Goal: Transaction & Acquisition: Purchase product/service

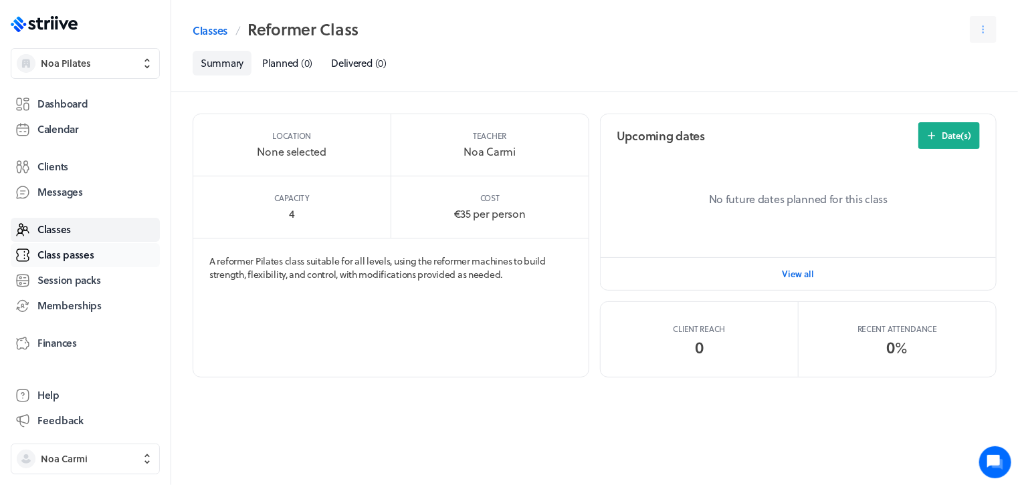
click at [96, 249] on link "Class passes" at bounding box center [85, 255] width 149 height 24
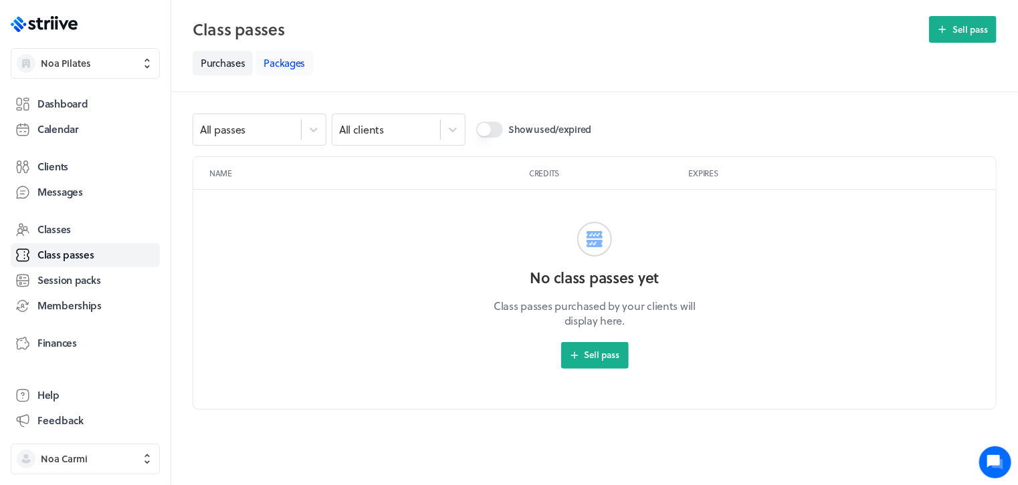
click at [297, 59] on link "Packages" at bounding box center [284, 63] width 58 height 25
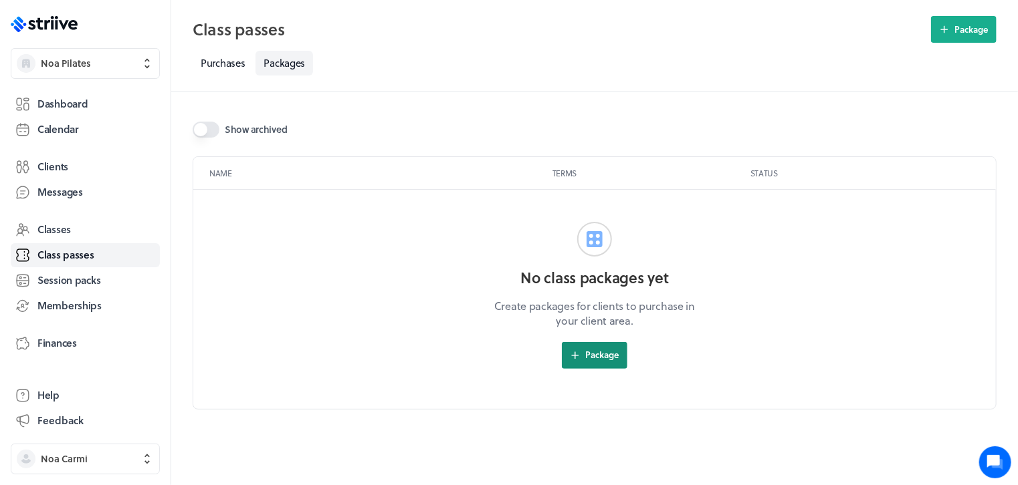
click at [570, 354] on icon "button" at bounding box center [575, 356] width 12 height 12
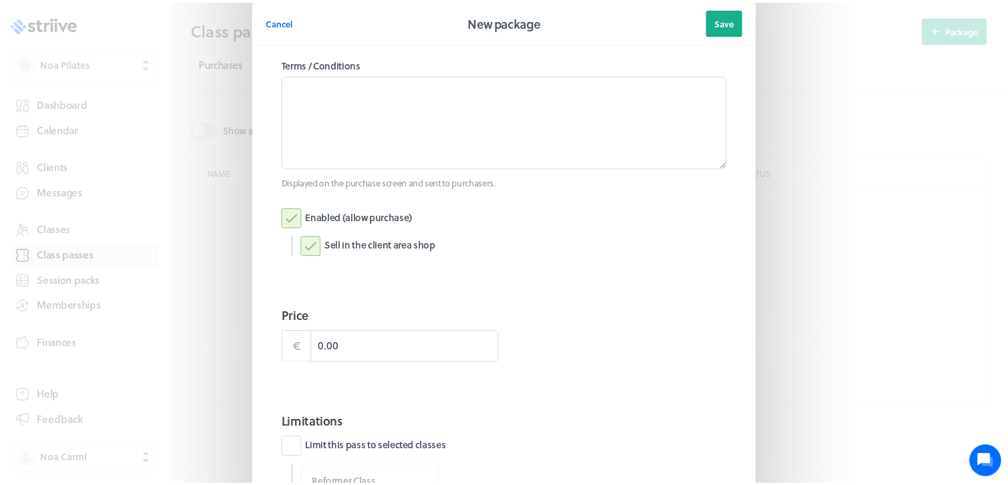
scroll to position [146, 0]
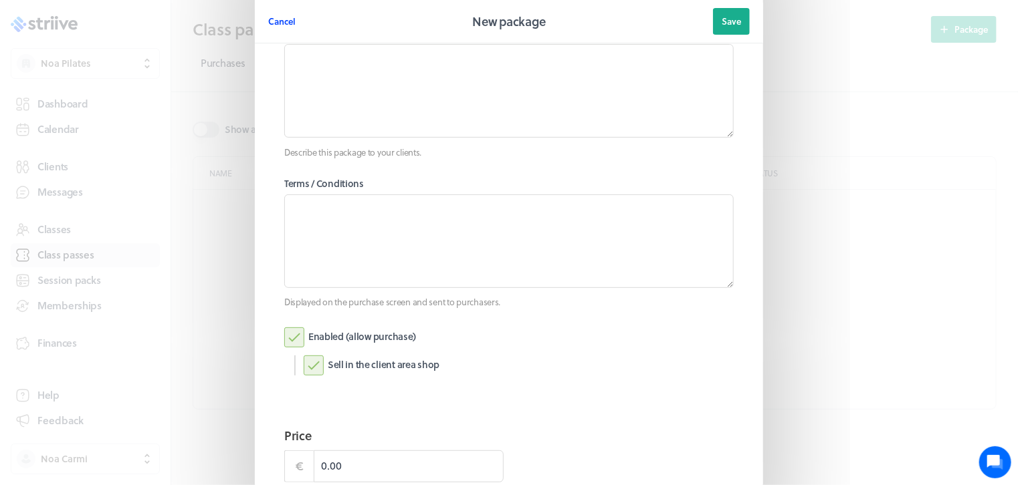
click at [278, 22] on span "Cancel" at bounding box center [281, 21] width 27 height 12
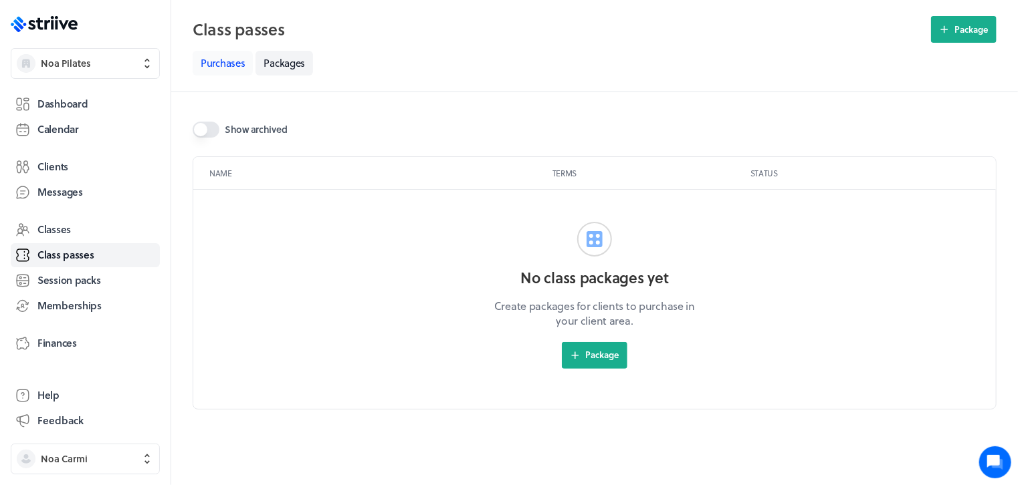
click at [237, 70] on link "Purchases" at bounding box center [223, 63] width 60 height 25
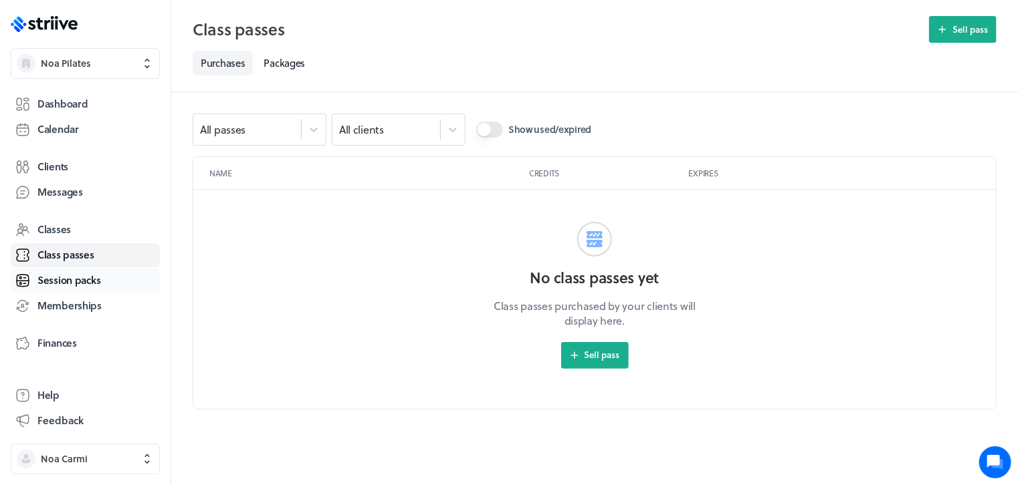
click at [78, 279] on span "Session packs" at bounding box center [68, 280] width 63 height 14
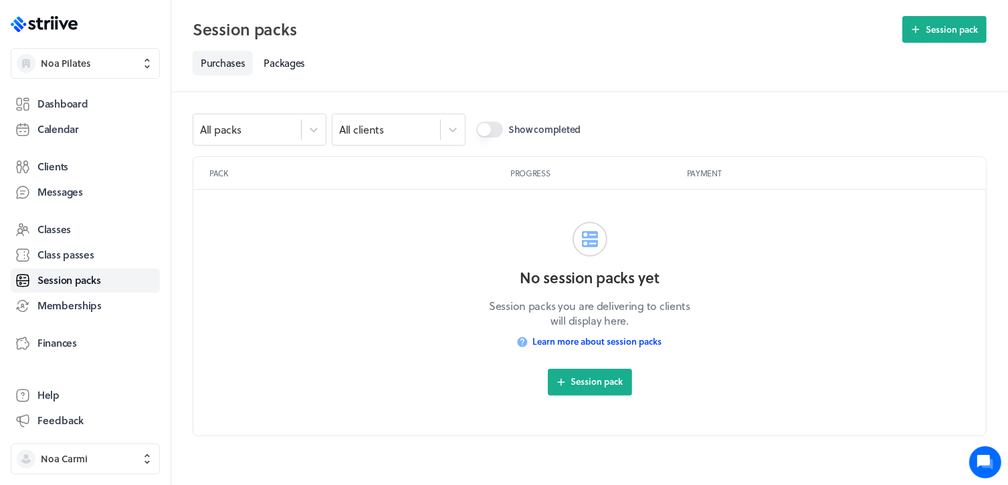
click at [562, 344] on span "Learn more about session packs" at bounding box center [596, 342] width 129 height 12
